Goal: Obtain resource: Download file/media

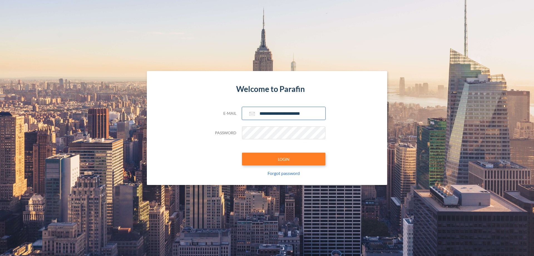
type input "**********"
click at [284, 159] on button "LOGIN" at bounding box center [283, 158] width 83 height 13
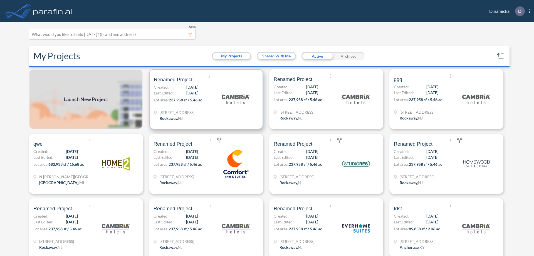
scroll to position [1, 0]
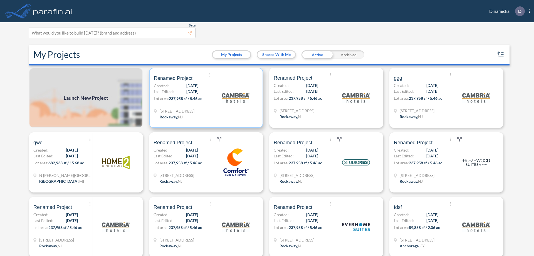
click at [205, 98] on p "Lot area: 237,958 sf / 5.46 ac" at bounding box center [183, 99] width 59 height 8
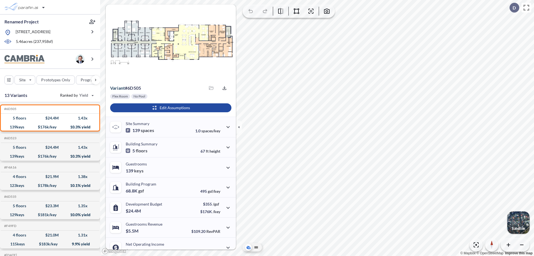
scroll to position [28, 0]
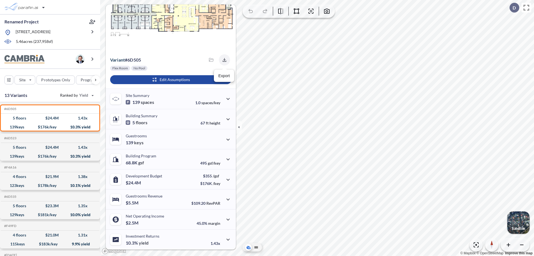
click at [223, 60] on icon "button" at bounding box center [225, 60] width 4 height 4
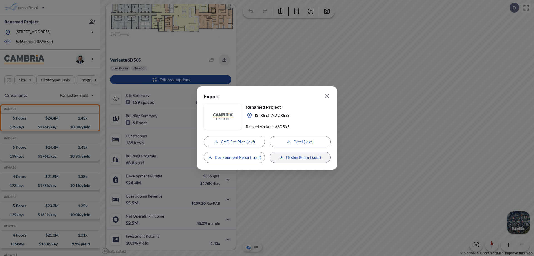
click at [300, 157] on p "Design Report (.pdf)" at bounding box center [303, 157] width 35 height 6
